Goal: Complete application form

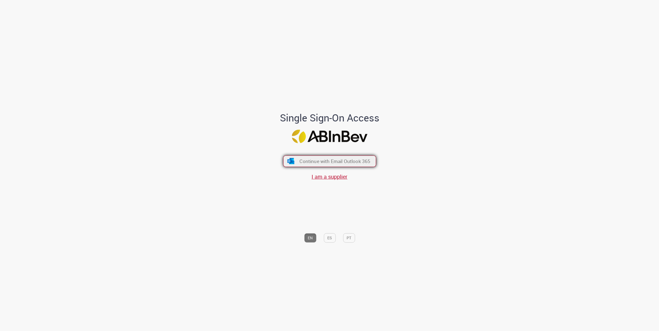
click at [370, 161] on button "Continue with Email Outlook 365" at bounding box center [329, 162] width 93 height 12
click at [342, 160] on span "Continue with Email Outlook 365" at bounding box center [334, 161] width 71 height 6
